Goal: Task Accomplishment & Management: Complete application form

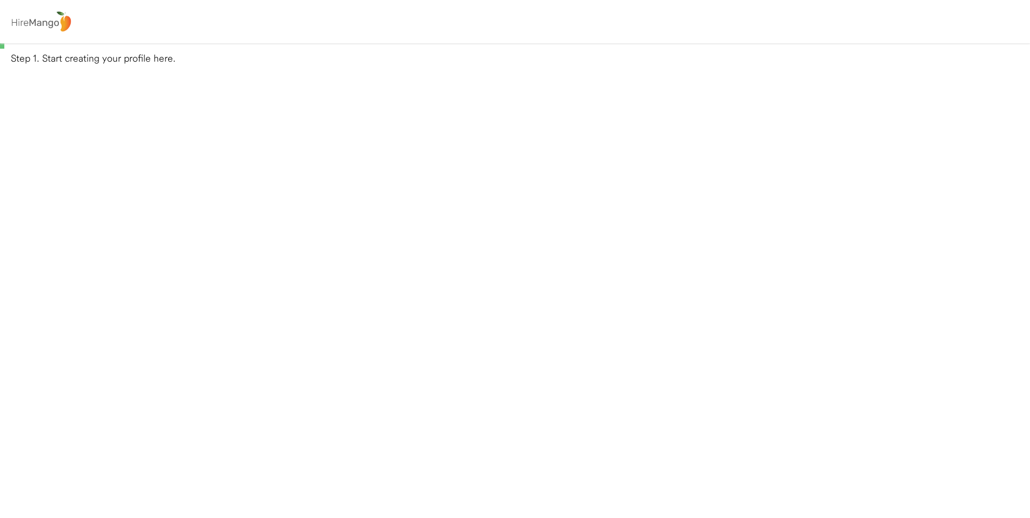
click at [54, 24] on img at bounding box center [41, 21] width 66 height 25
click at [33, 22] on img at bounding box center [41, 21] width 66 height 25
click at [3, 47] on div "0%" at bounding box center [514, 45] width 1025 height 5
click at [36, 60] on div "Step 1. Start creating your profile here." at bounding box center [520, 58] width 1019 height 14
click at [3, 45] on div "0%" at bounding box center [514, 45] width 1025 height 5
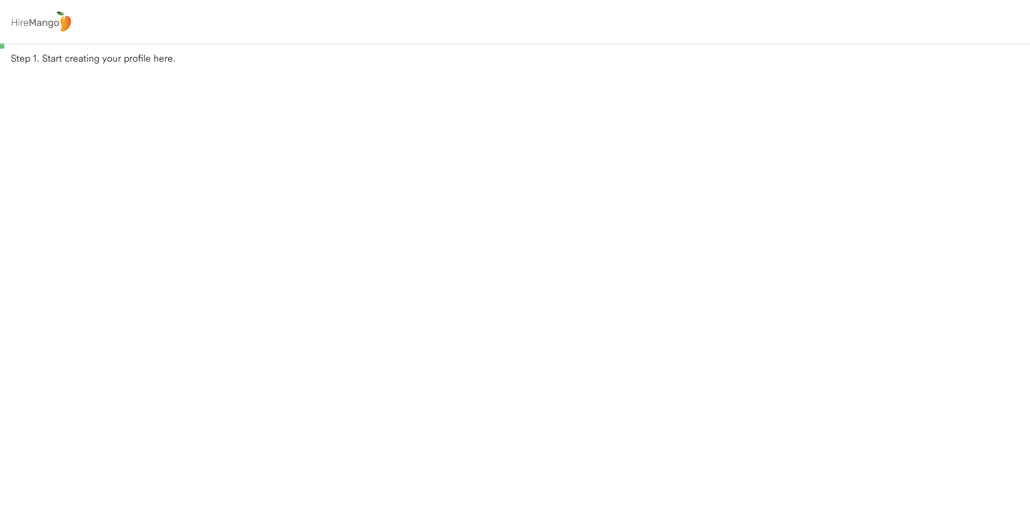
click at [31, 59] on div "Step 1. Start creating your profile here." at bounding box center [520, 58] width 1019 height 14
click at [63, 61] on div "Step 1. Start creating your profile here." at bounding box center [520, 58] width 1019 height 14
drag, startPoint x: 88, startPoint y: 59, endPoint x: 110, endPoint y: 60, distance: 22.7
click at [88, 59] on div "Step 1. Start creating your profile here." at bounding box center [520, 58] width 1019 height 14
click at [119, 60] on div "Step 1. Start creating your profile here." at bounding box center [520, 58] width 1019 height 14
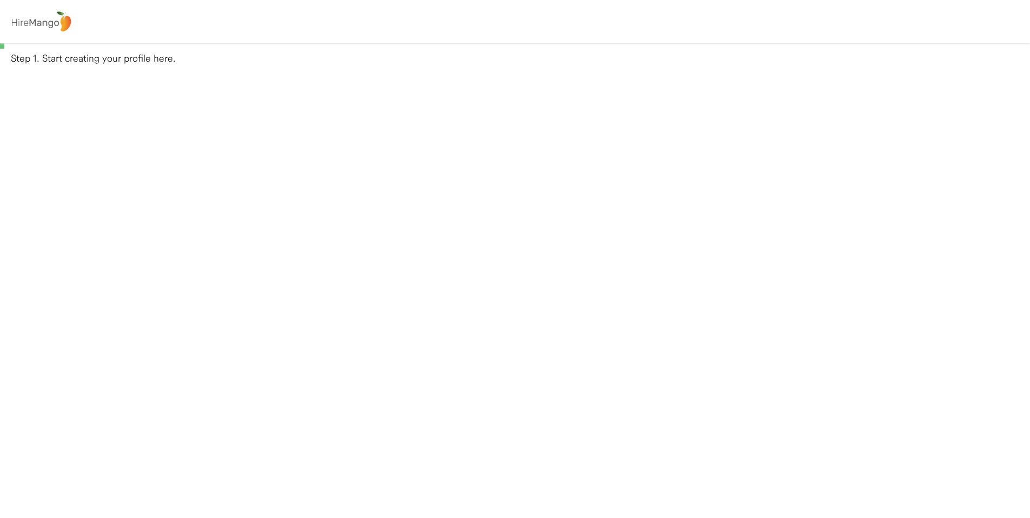
click at [164, 61] on div "Step 1. Start creating your profile here." at bounding box center [520, 58] width 1019 height 14
click at [263, 28] on div at bounding box center [515, 21] width 1030 height 43
click at [42, 25] on img at bounding box center [41, 21] width 66 height 25
click at [16, 20] on img at bounding box center [41, 21] width 66 height 25
